Goal: Transaction & Acquisition: Book appointment/travel/reservation

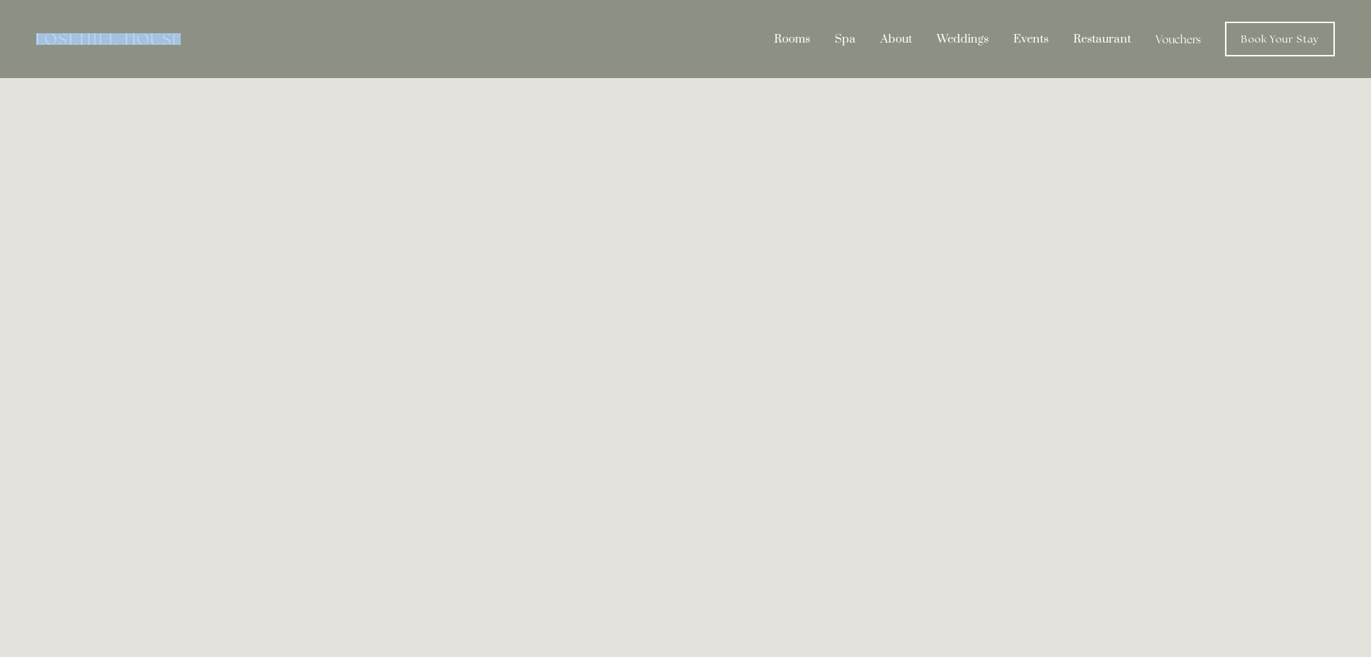
drag, startPoint x: 204, startPoint y: 48, endPoint x: 52, endPoint y: 36, distance: 152.9
click at [52, 36] on div "Rooms Rooms Your Stay Book a stay Offers Spa About" at bounding box center [685, 39] width 1342 height 78
click at [150, 37] on img at bounding box center [108, 39] width 145 height 12
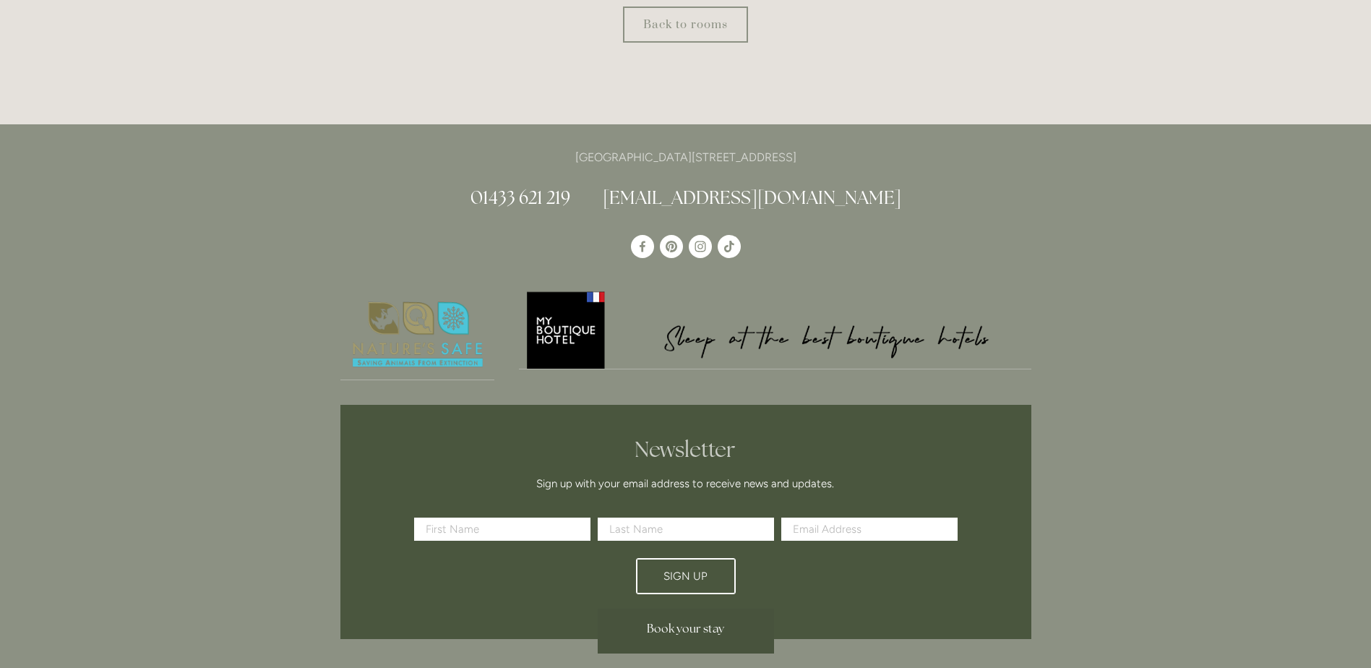
scroll to position [1248, 0]
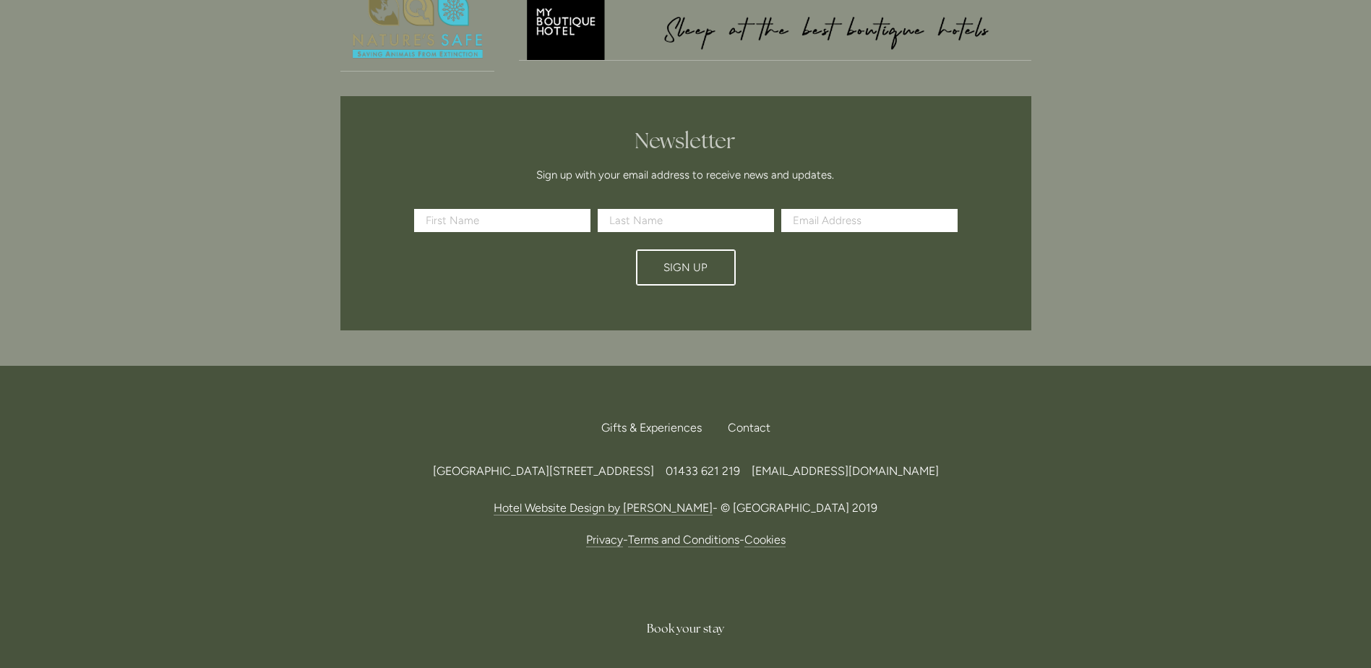
click at [670, 623] on span "Book your stay" at bounding box center [685, 628] width 77 height 15
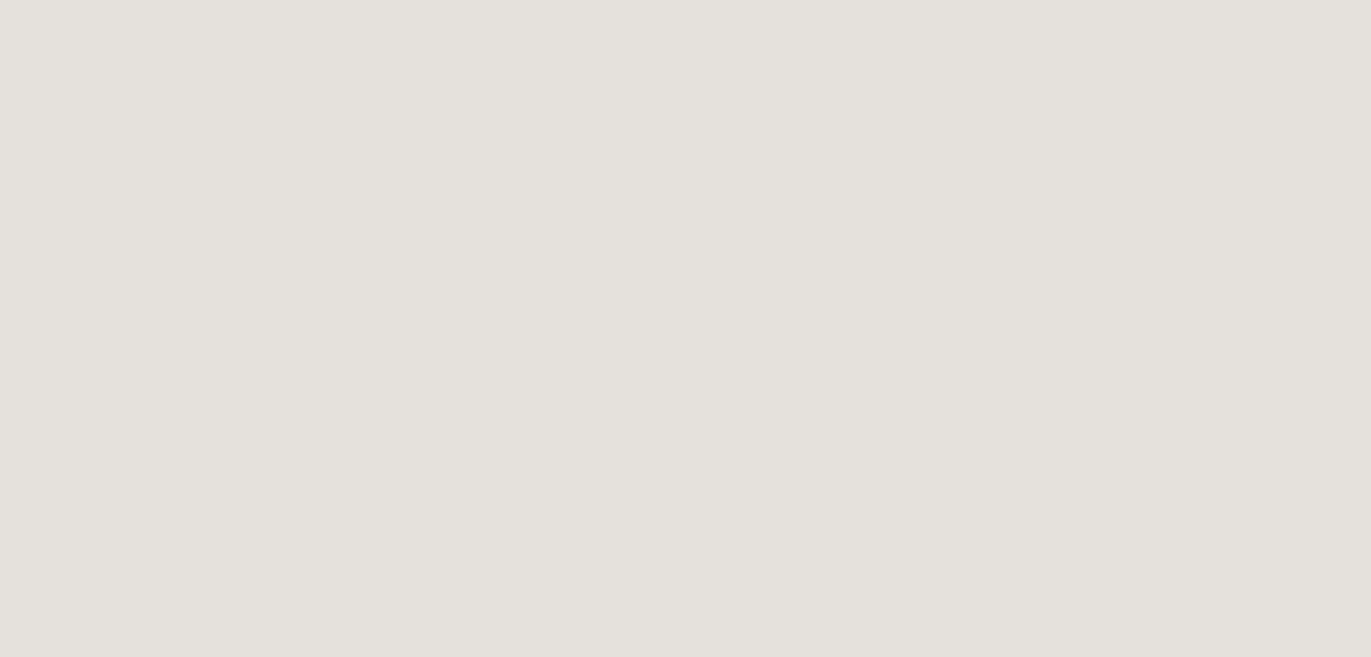
scroll to position [2240, 0]
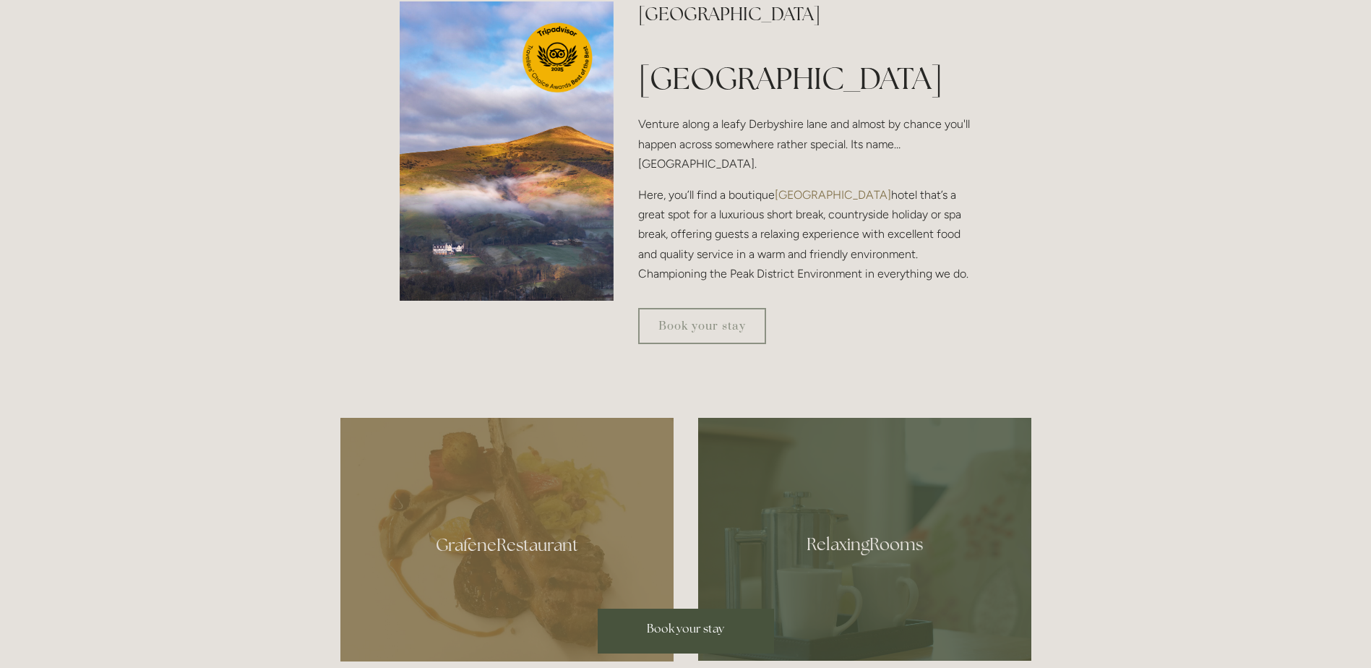
scroll to position [584, 0]
